Goal: Task Accomplishment & Management: Use online tool/utility

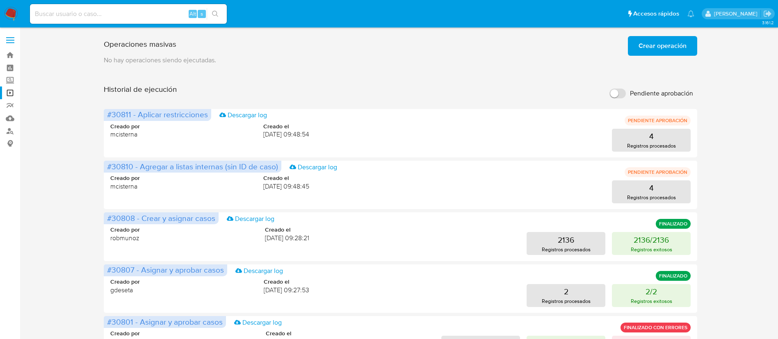
click at [10, 20] on img at bounding box center [11, 14] width 14 height 14
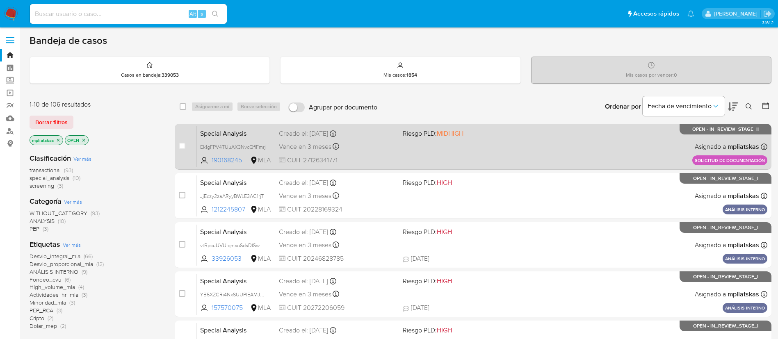
click at [443, 157] on div "Special Analysis Ek1gFPV4TUuAX3NvcQflFmrj 190168245 MLA Riesgo PLD: MIDHIGH Cre…" at bounding box center [482, 146] width 571 height 41
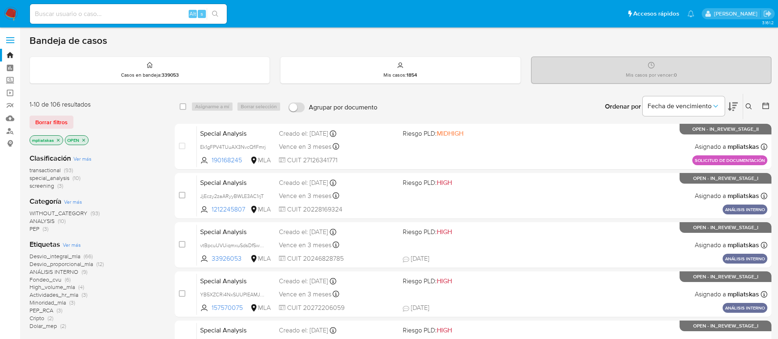
click at [11, 9] on img at bounding box center [11, 14] width 14 height 14
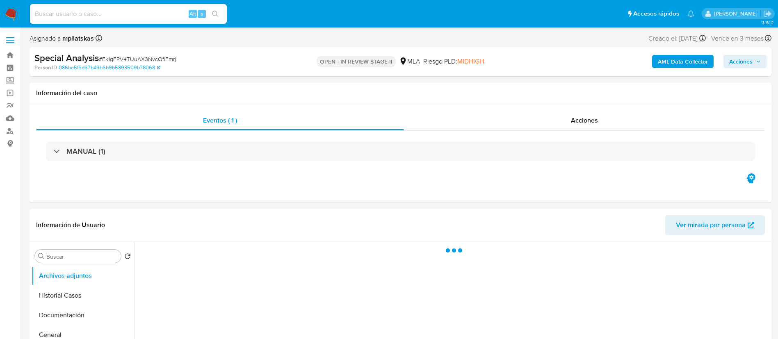
select select "10"
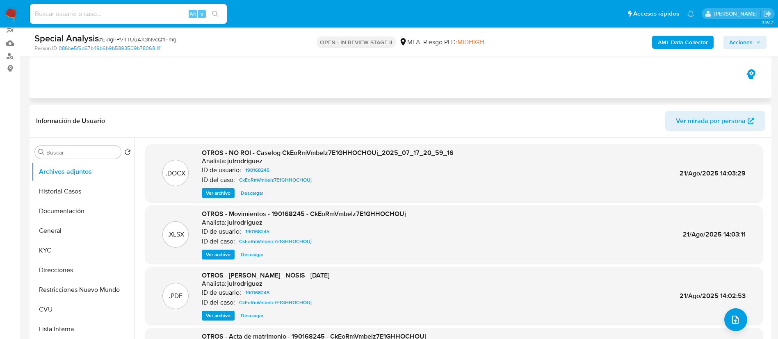
scroll to position [369, 0]
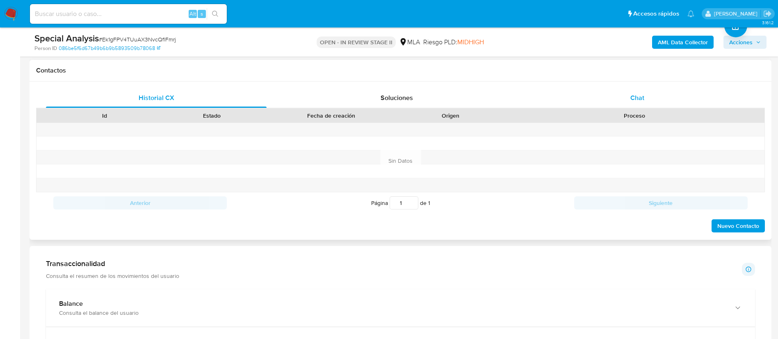
click at [600, 96] on div "Chat" at bounding box center [637, 98] width 221 height 20
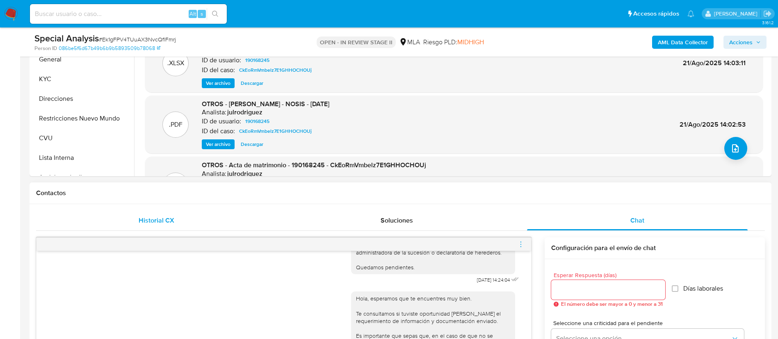
scroll to position [246, 0]
click at [173, 224] on span "Historial CX" at bounding box center [157, 220] width 36 height 9
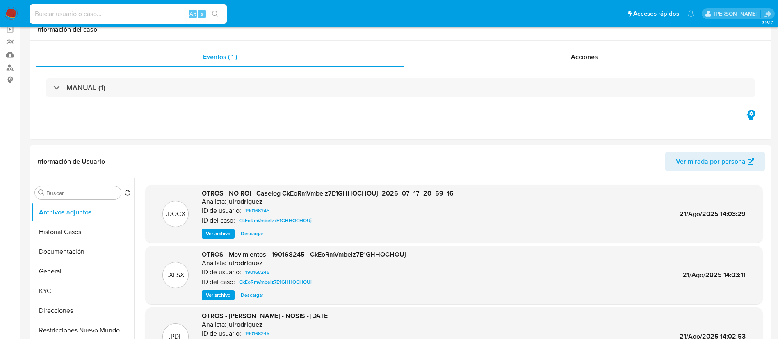
scroll to position [0, 0]
